Goal: Find specific page/section: Find specific page/section

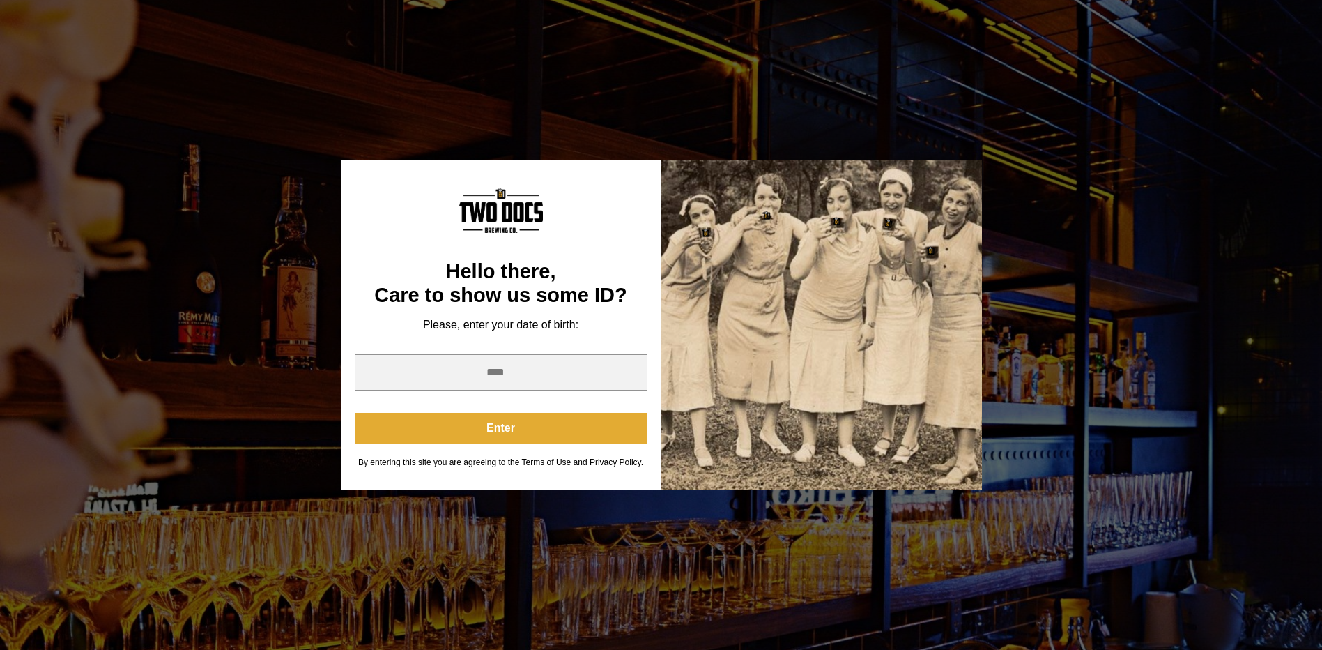
click at [577, 428] on button "Enter" at bounding box center [501, 428] width 293 height 31
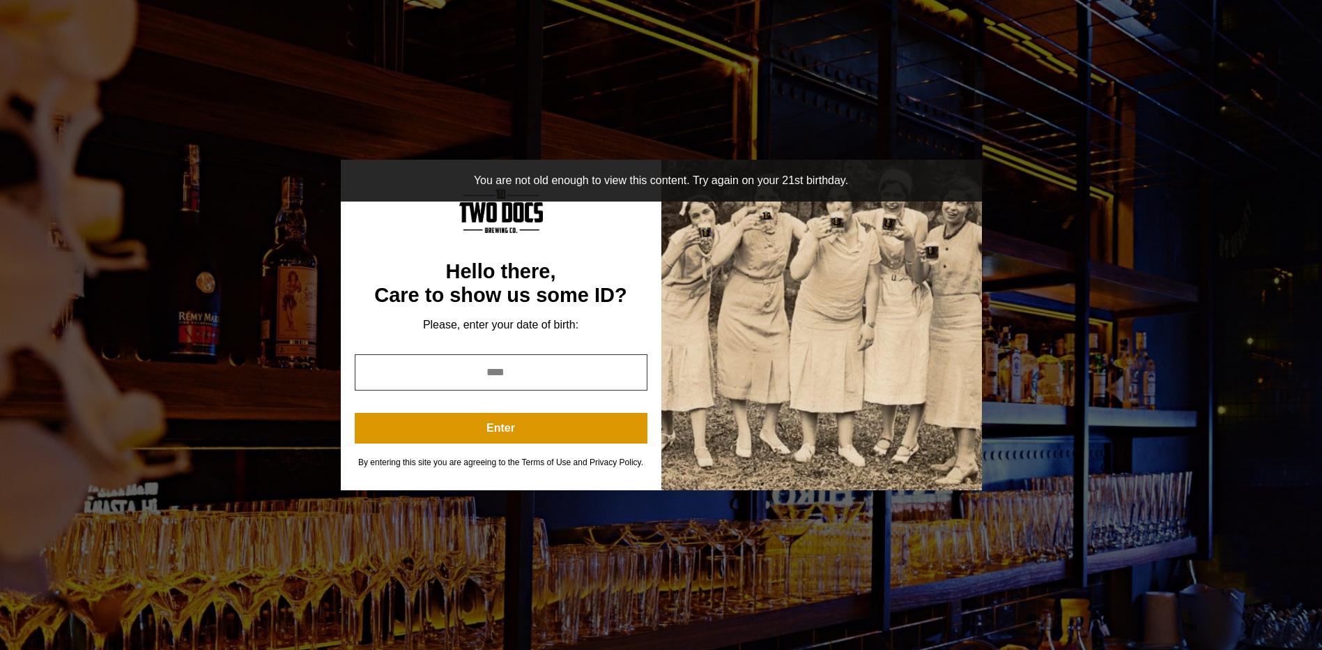
click at [512, 372] on input "year" at bounding box center [501, 372] width 293 height 36
type input "****"
click at [493, 427] on button "Enter" at bounding box center [501, 428] width 293 height 31
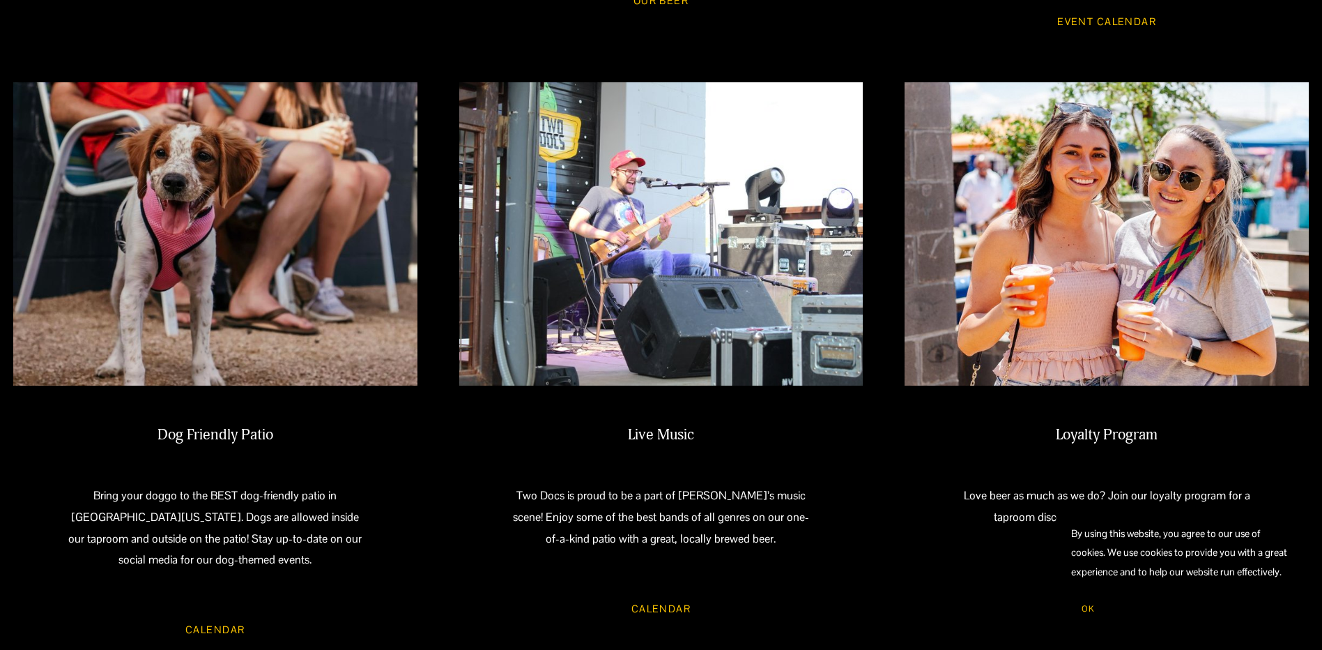
scroll to position [1394, 0]
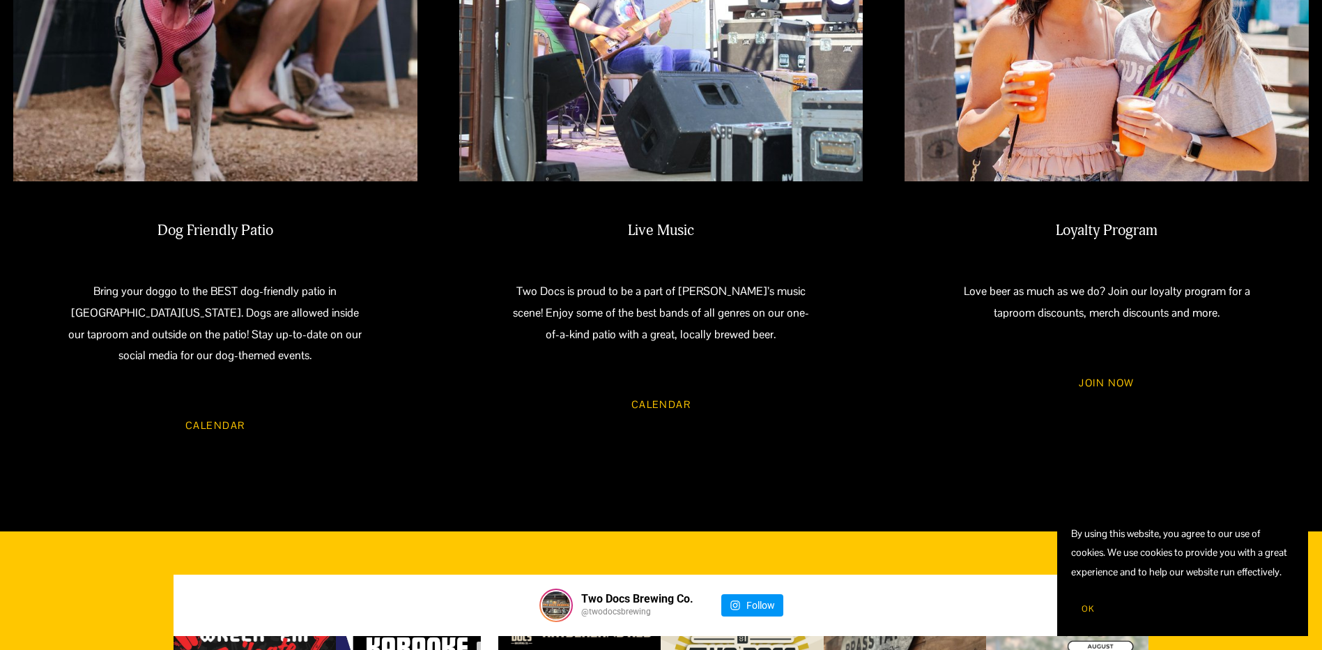
click at [648, 386] on link "Calendar" at bounding box center [661, 403] width 100 height 37
click at [662, 387] on link "Calendar" at bounding box center [661, 403] width 100 height 37
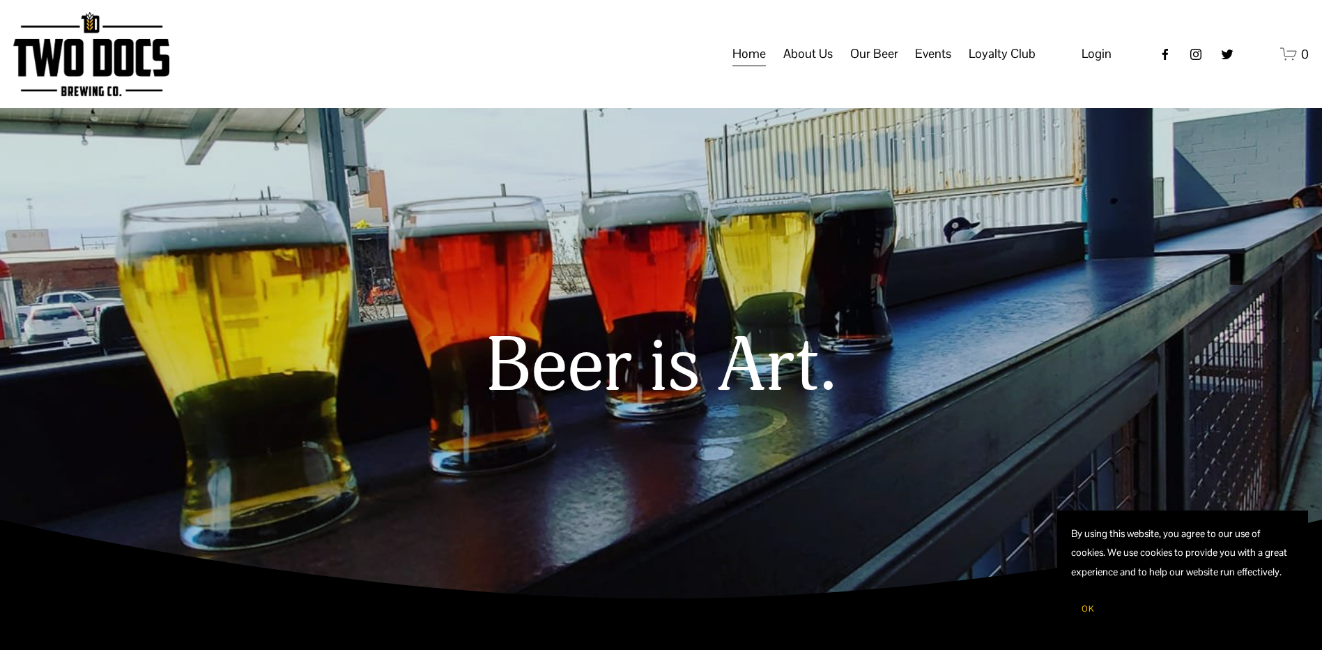
click at [0, 0] on span "Calendar" at bounding box center [0, 0] width 0 height 0
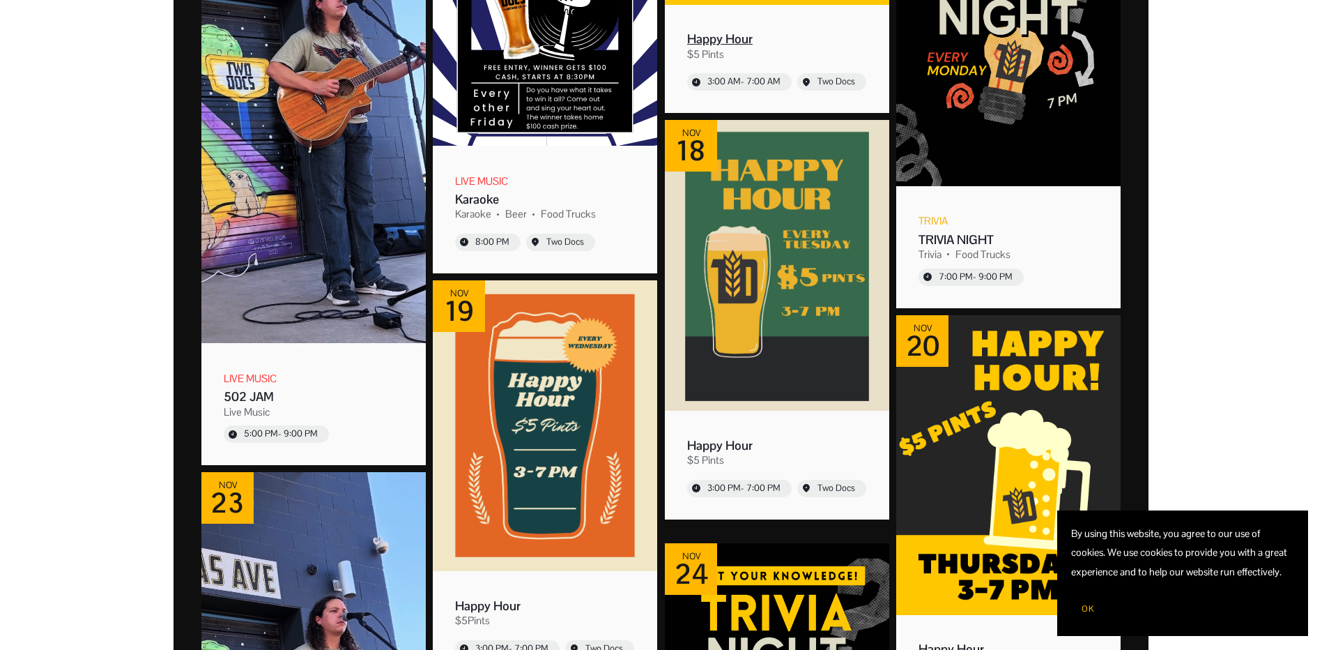
scroll to position [8085, 0]
